Goal: Task Accomplishment & Management: Manage account settings

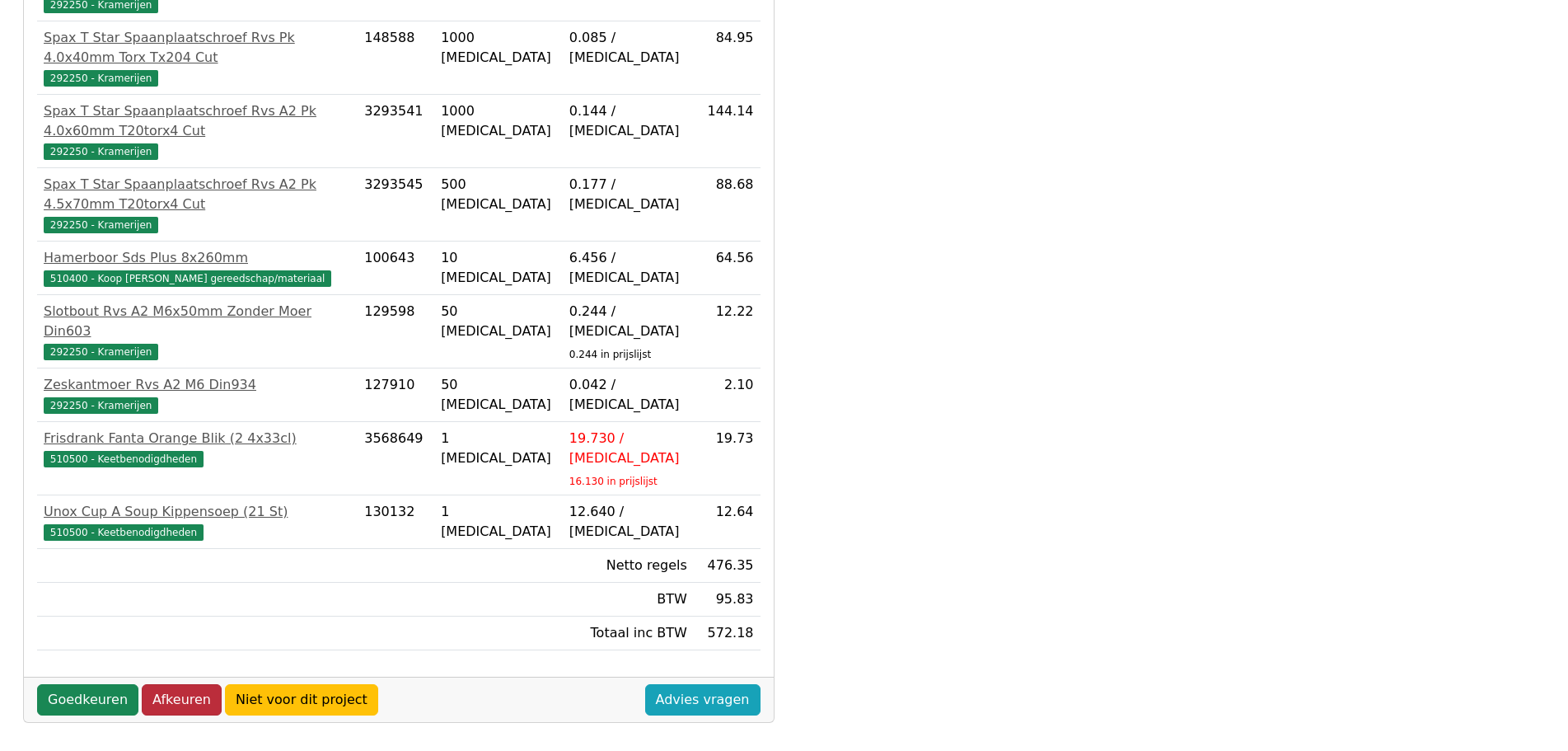
scroll to position [472, 0]
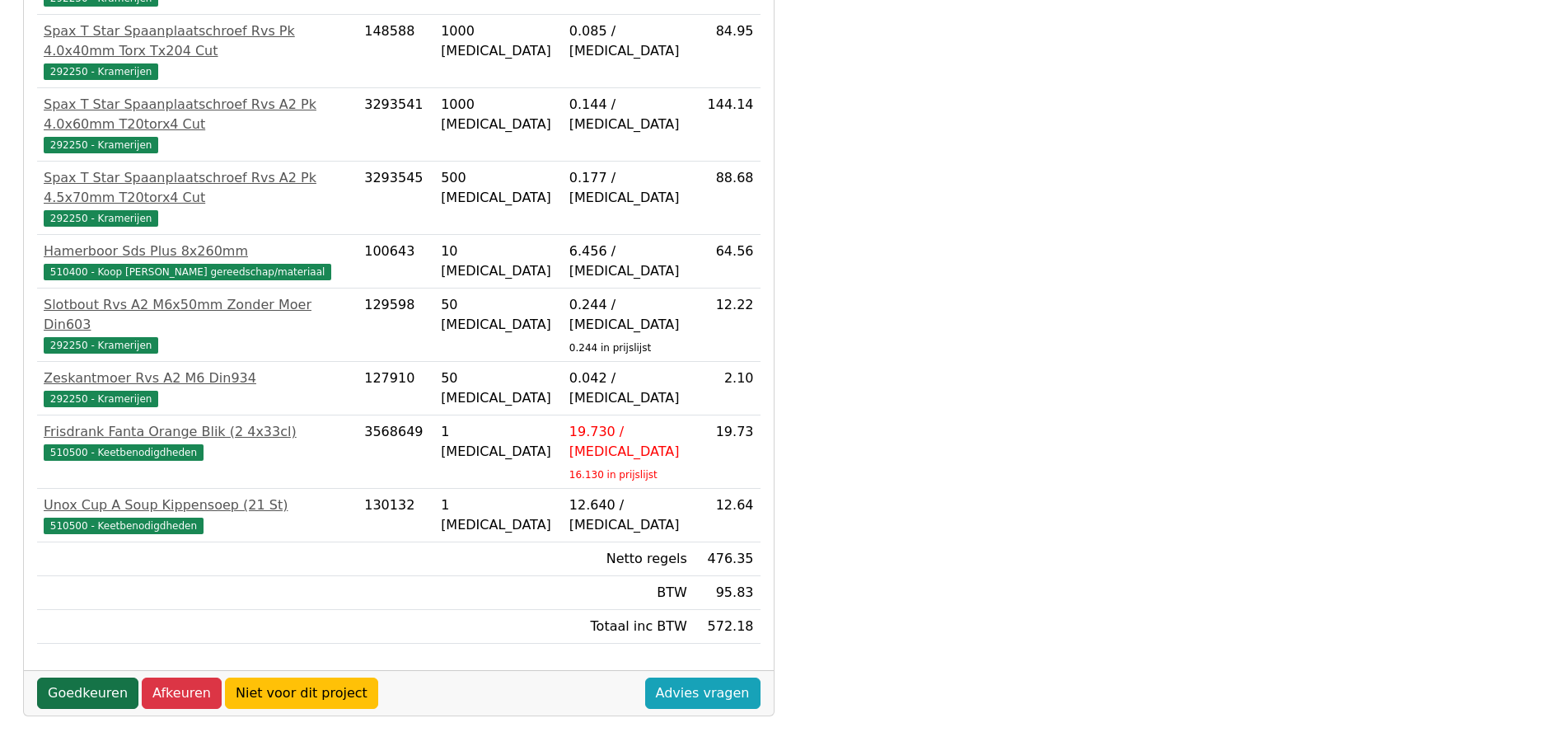
click at [87, 678] on link "Goedkeuren" at bounding box center [88, 694] width 101 height 31
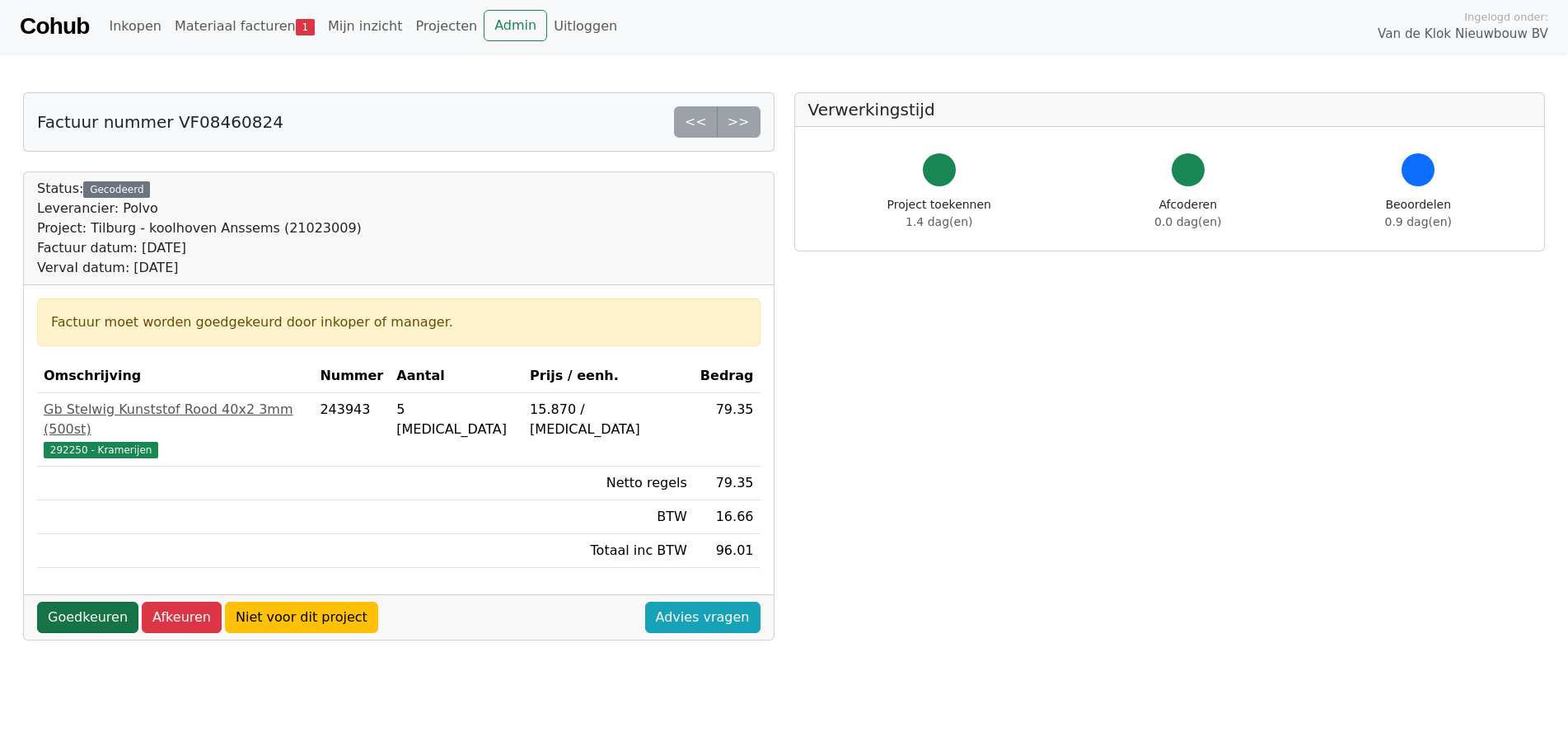
click at [97, 601] on link "Goedkeuren" at bounding box center [88, 617] width 101 height 31
